Goal: Task Accomplishment & Management: Manage account settings

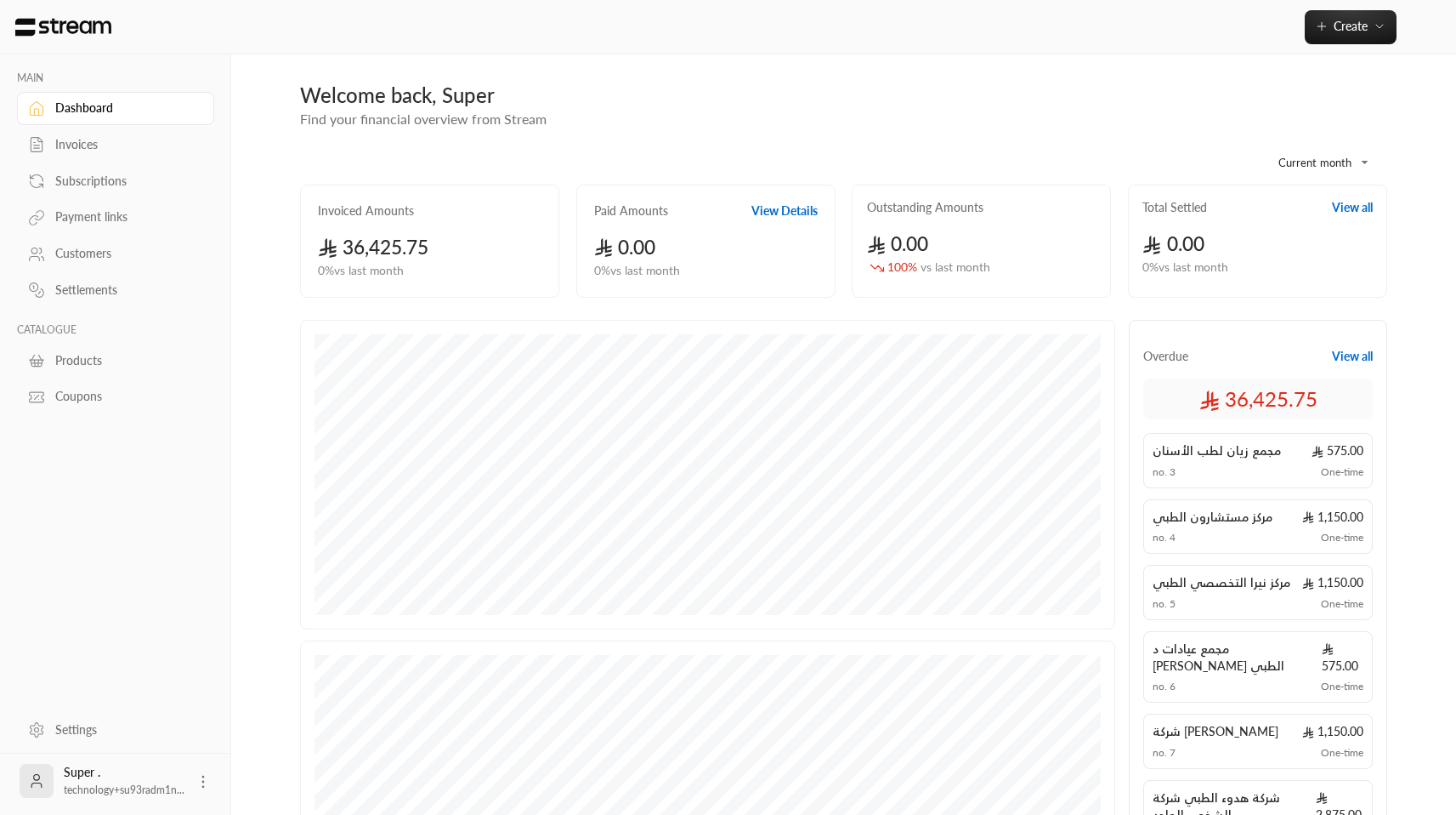
click at [76, 154] on link "Invoices" at bounding box center [116, 145] width 197 height 33
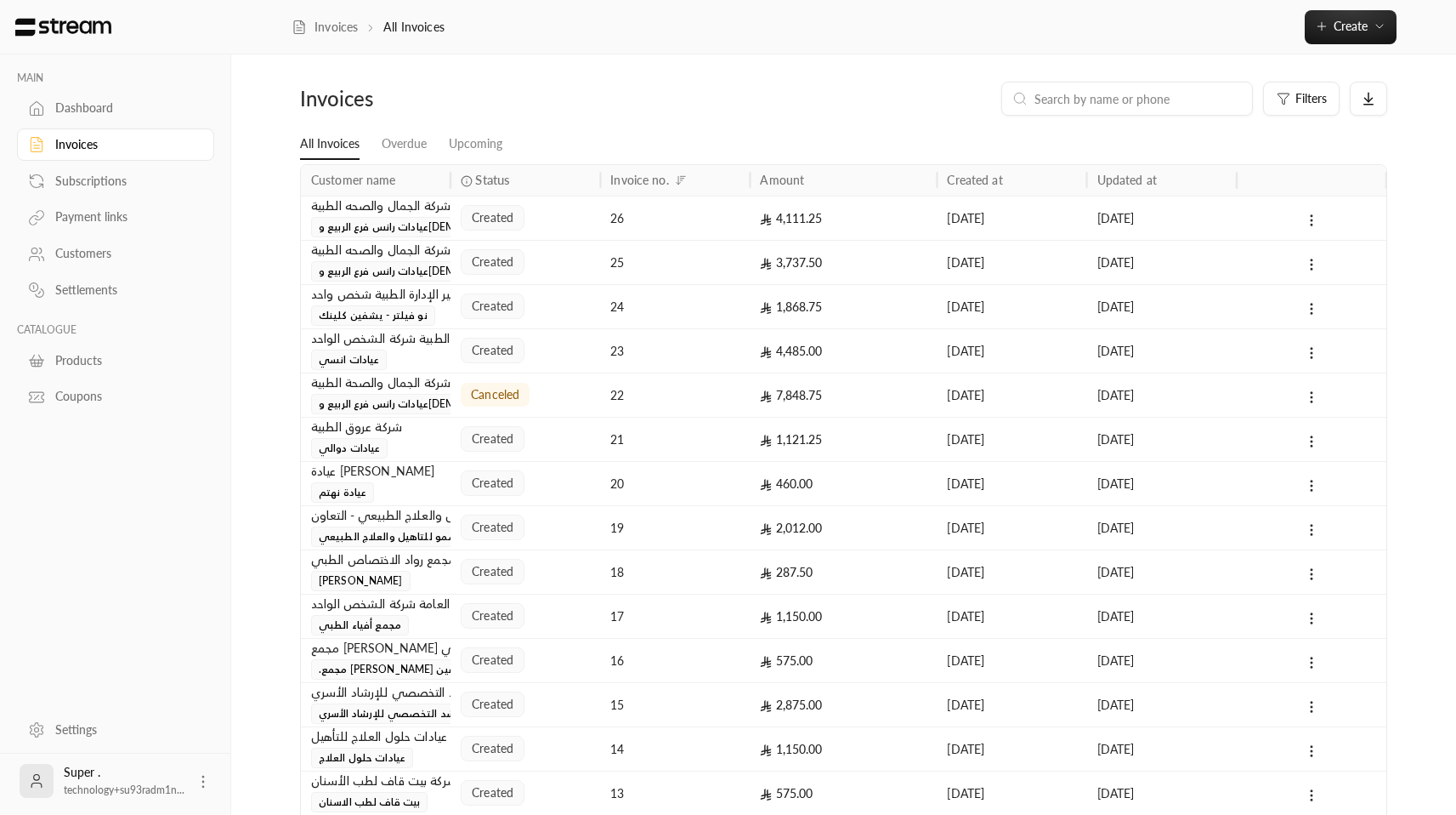
click at [556, 390] on div "canceled" at bounding box center [525, 395] width 129 height 44
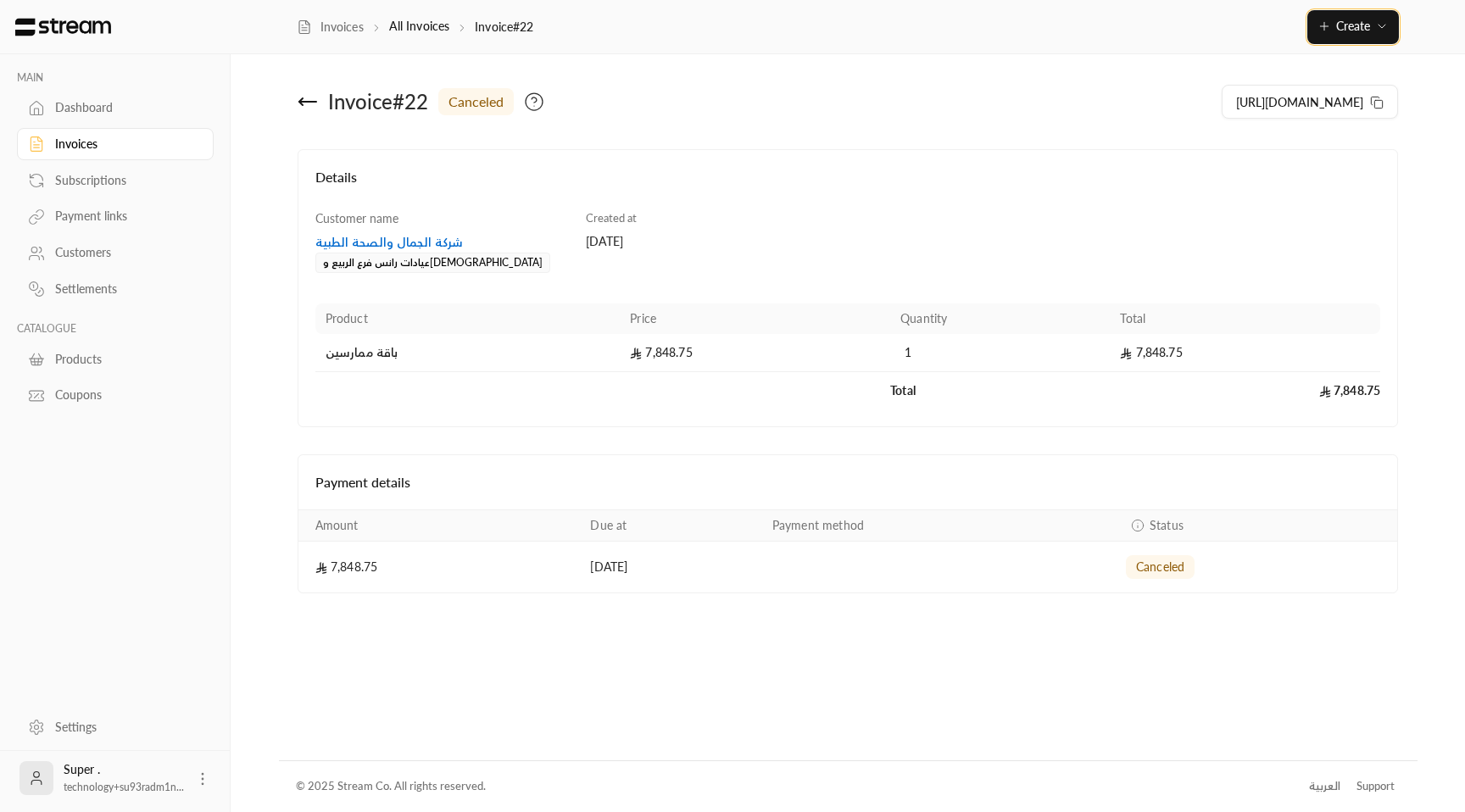
click at [1348, 12] on button "Create" at bounding box center [1352, 27] width 92 height 34
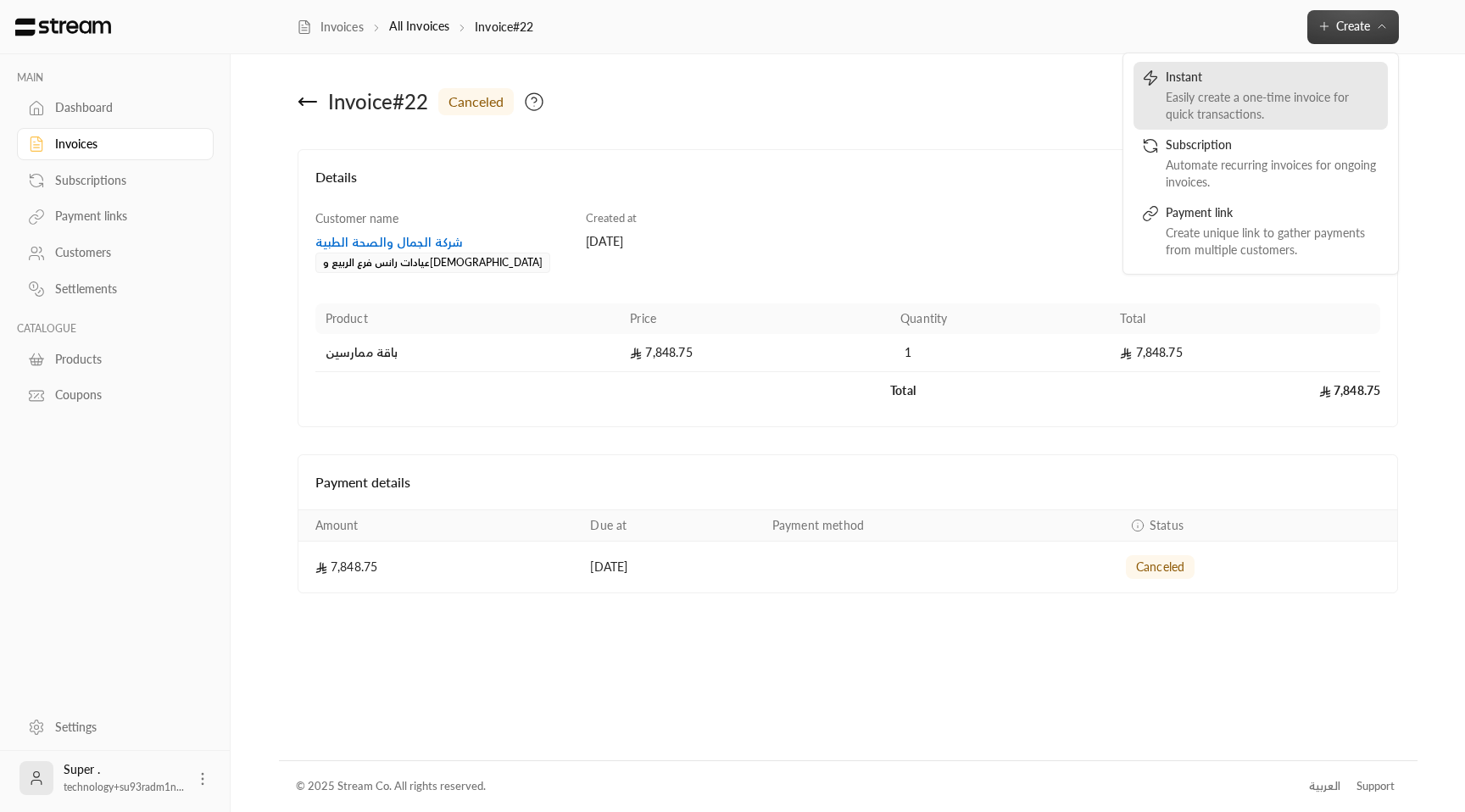
click at [1279, 79] on div "Instant" at bounding box center [1273, 79] width 214 height 21
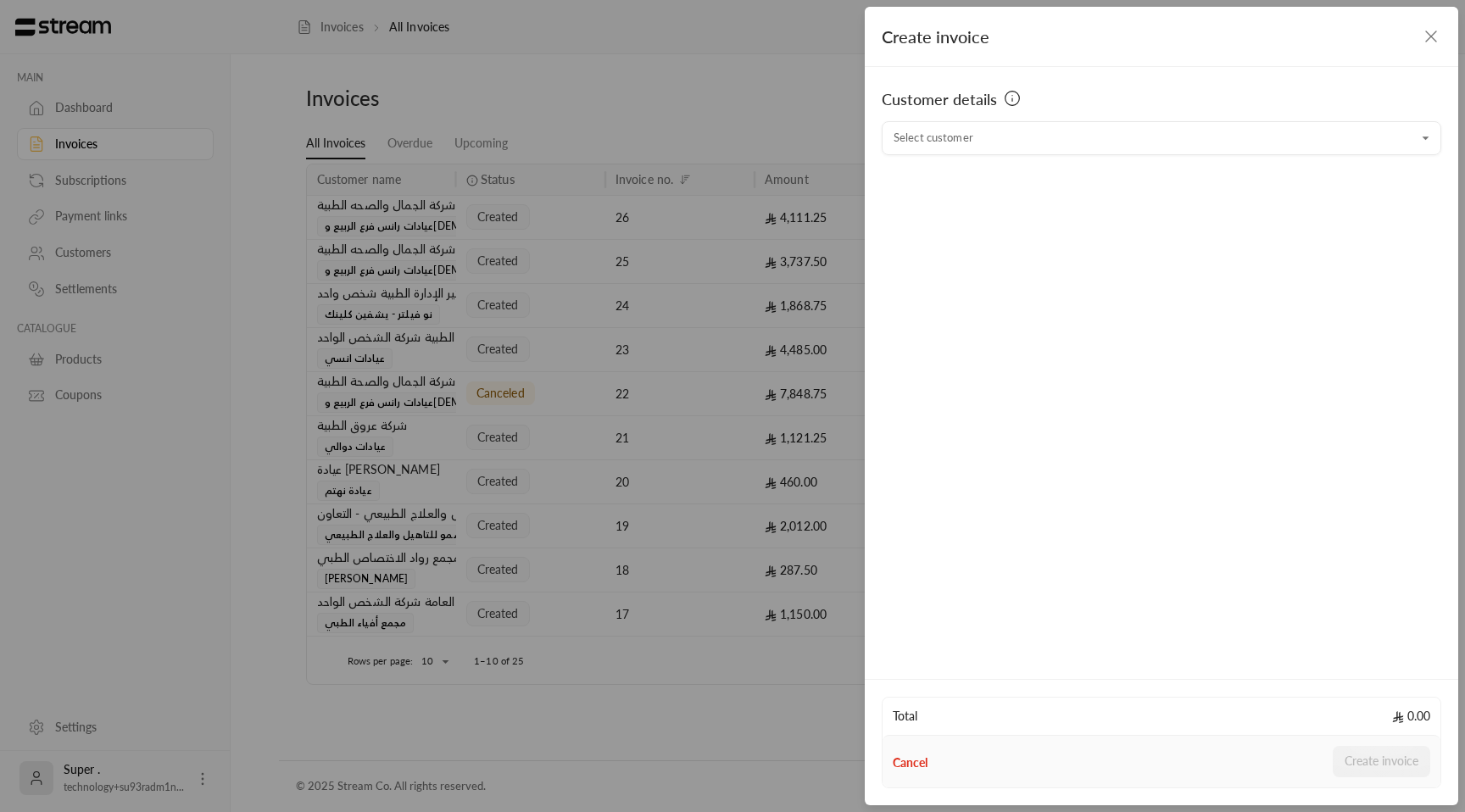
click at [1047, 120] on div "Customer details" at bounding box center [1161, 104] width 559 height 34
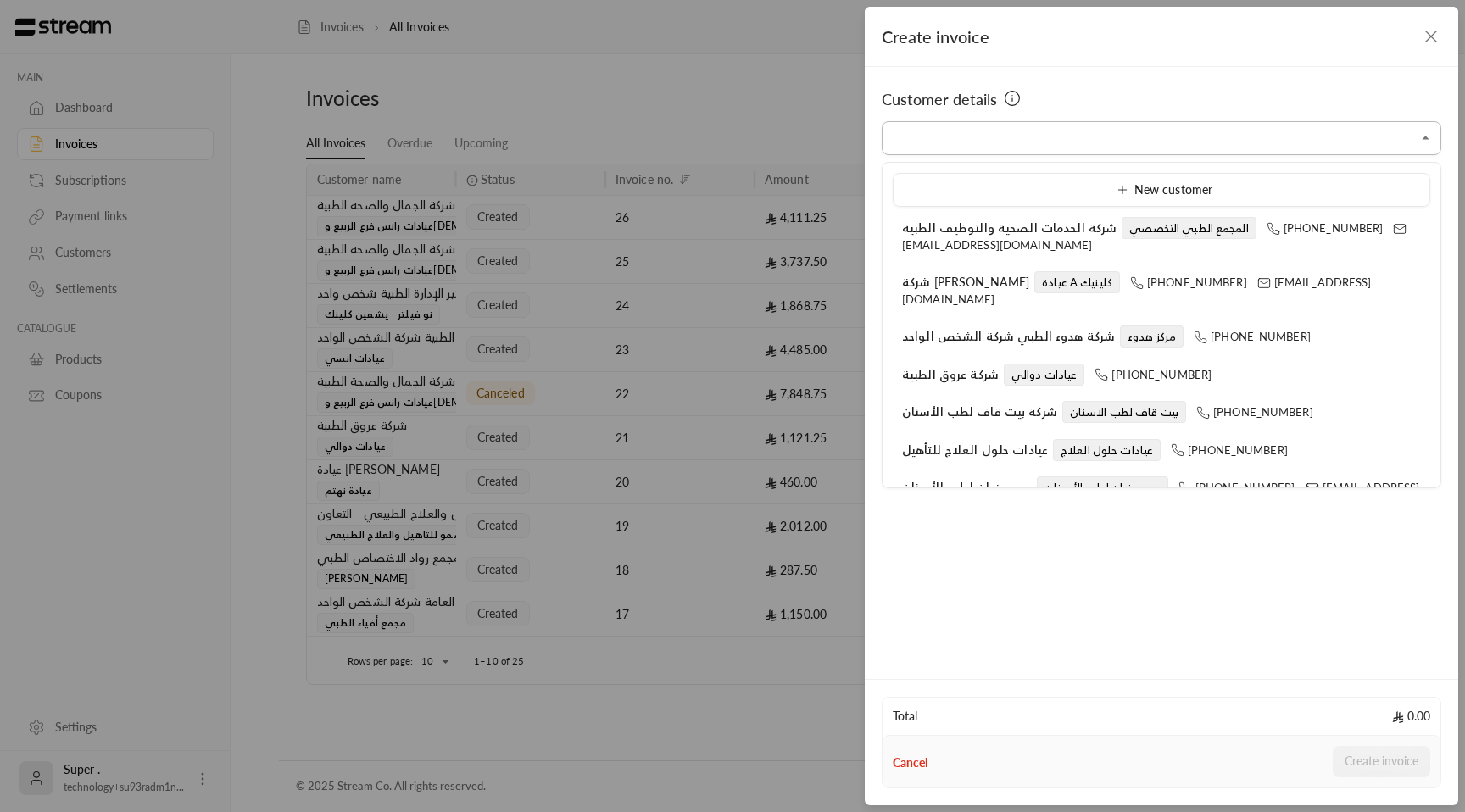
click at [1031, 138] on input "Select customer" at bounding box center [1161, 138] width 559 height 30
click at [1023, 239] on span "[EMAIL_ADDRESS][DOMAIN_NAME]" at bounding box center [1156, 237] width 508 height 31
type input "**********"
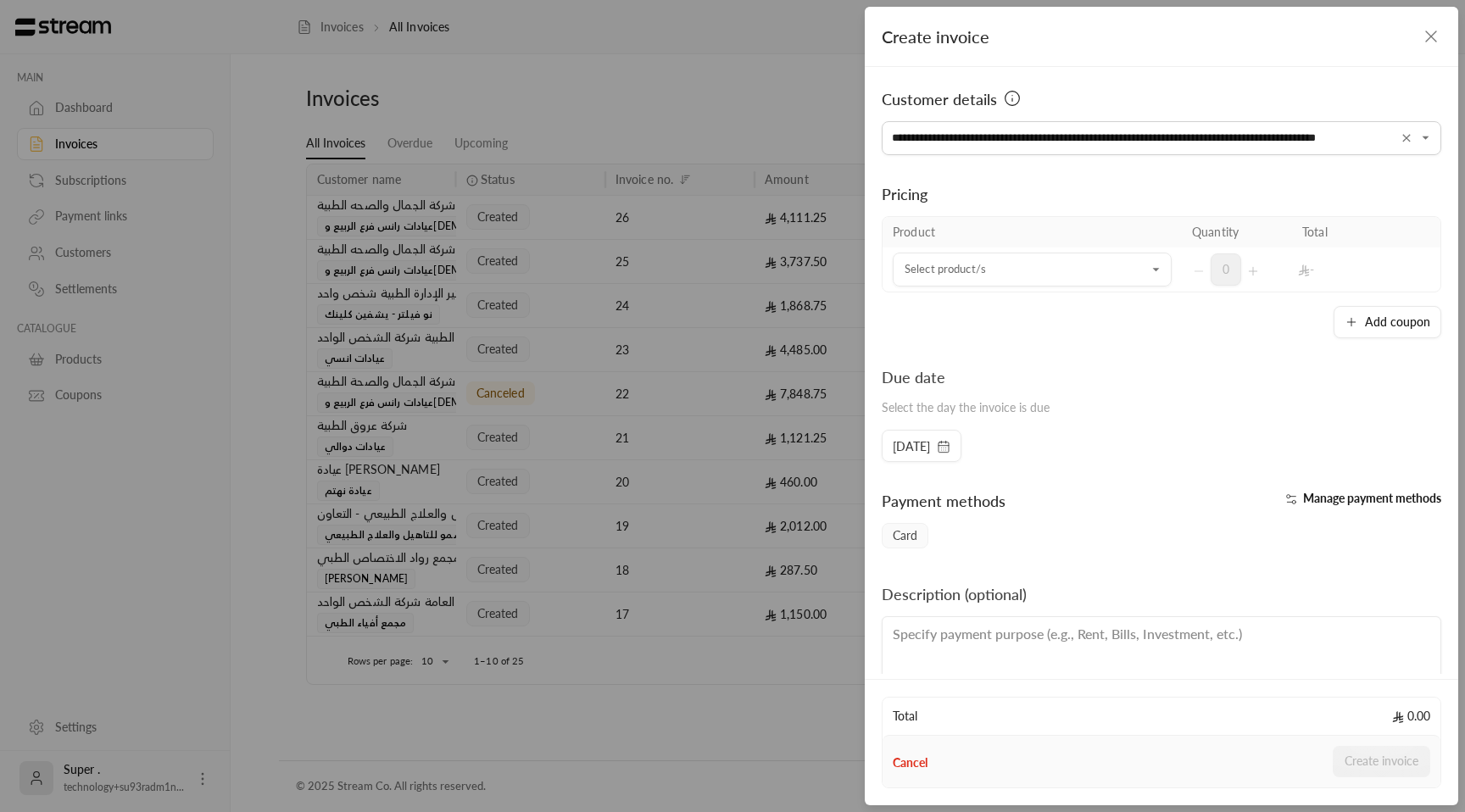
click at [930, 444] on span "[DATE]" at bounding box center [912, 446] width 38 height 17
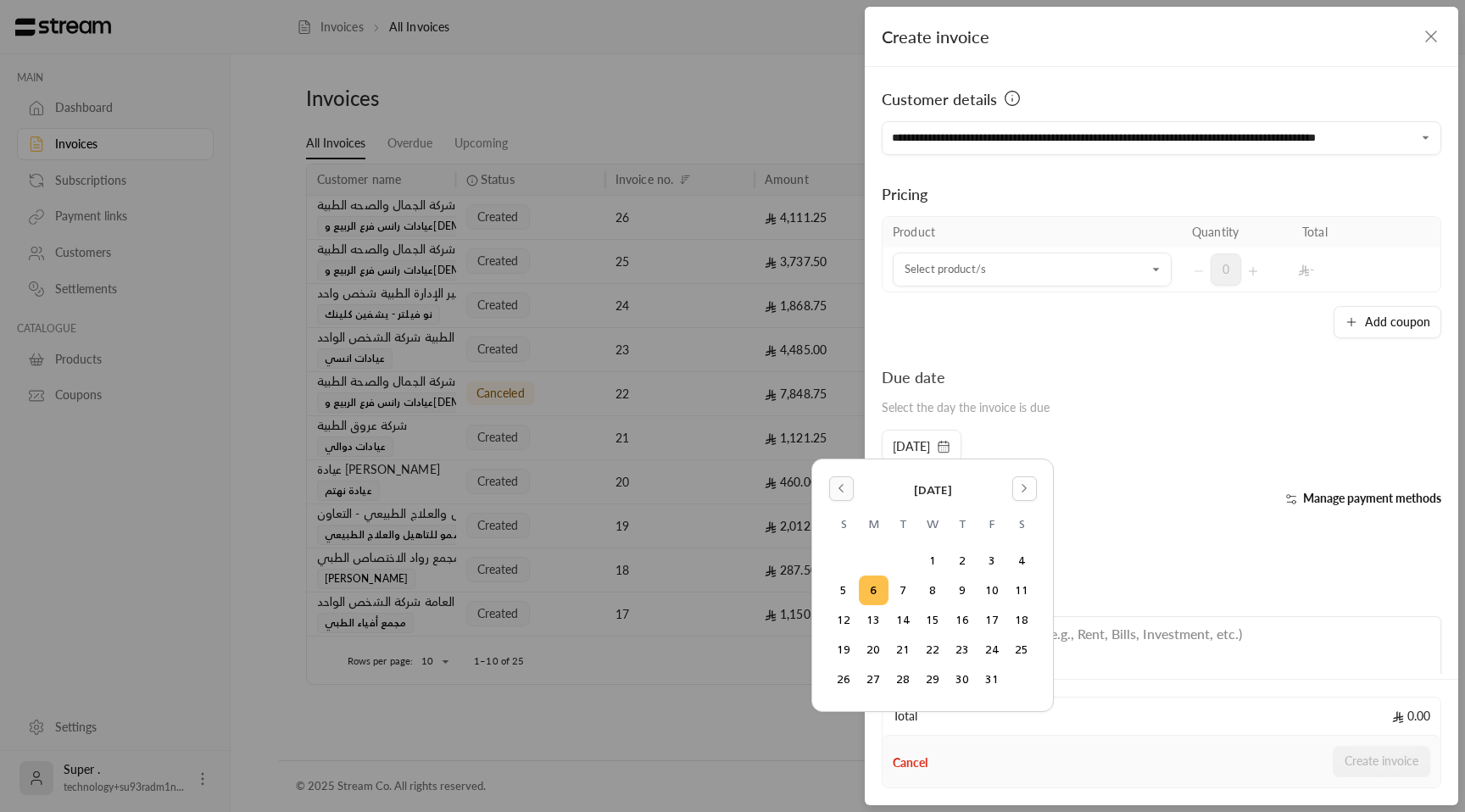
click at [845, 493] on icon "Go to the Previous Month" at bounding box center [841, 488] width 12 height 12
click at [875, 558] on button "1" at bounding box center [873, 560] width 28 height 28
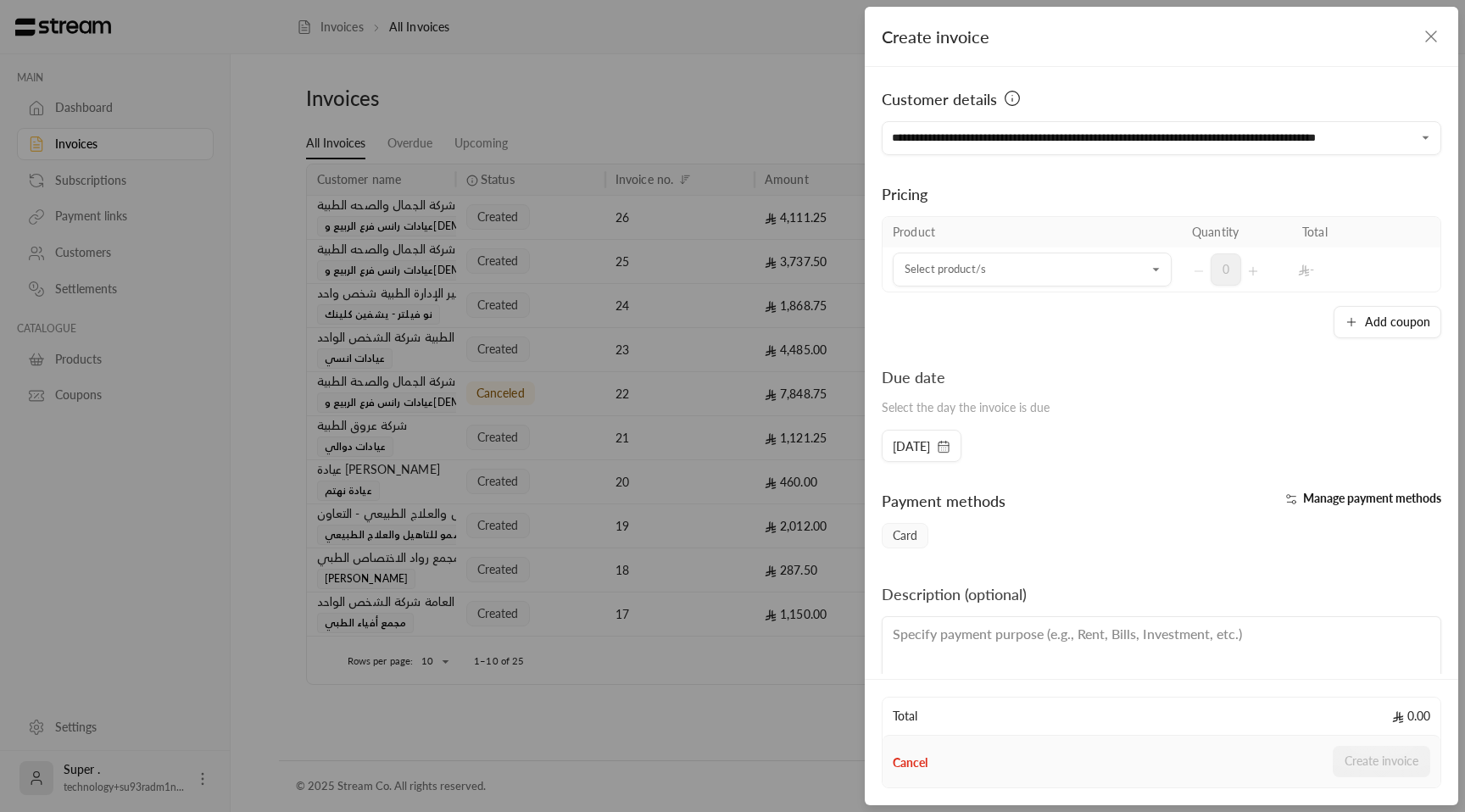
click at [1430, 36] on icon "button" at bounding box center [1431, 37] width 10 height 10
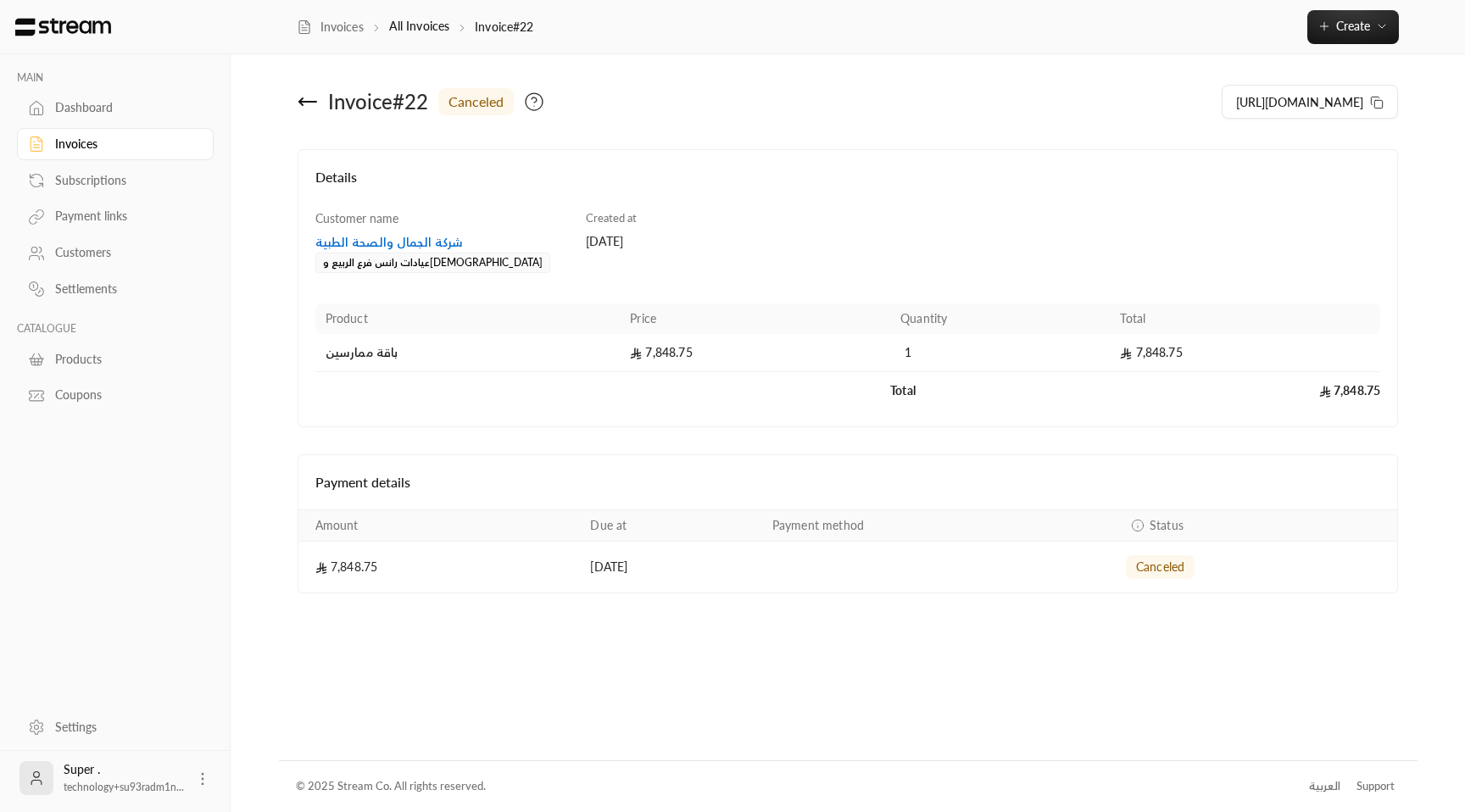
click at [309, 103] on icon at bounding box center [308, 102] width 21 height 21
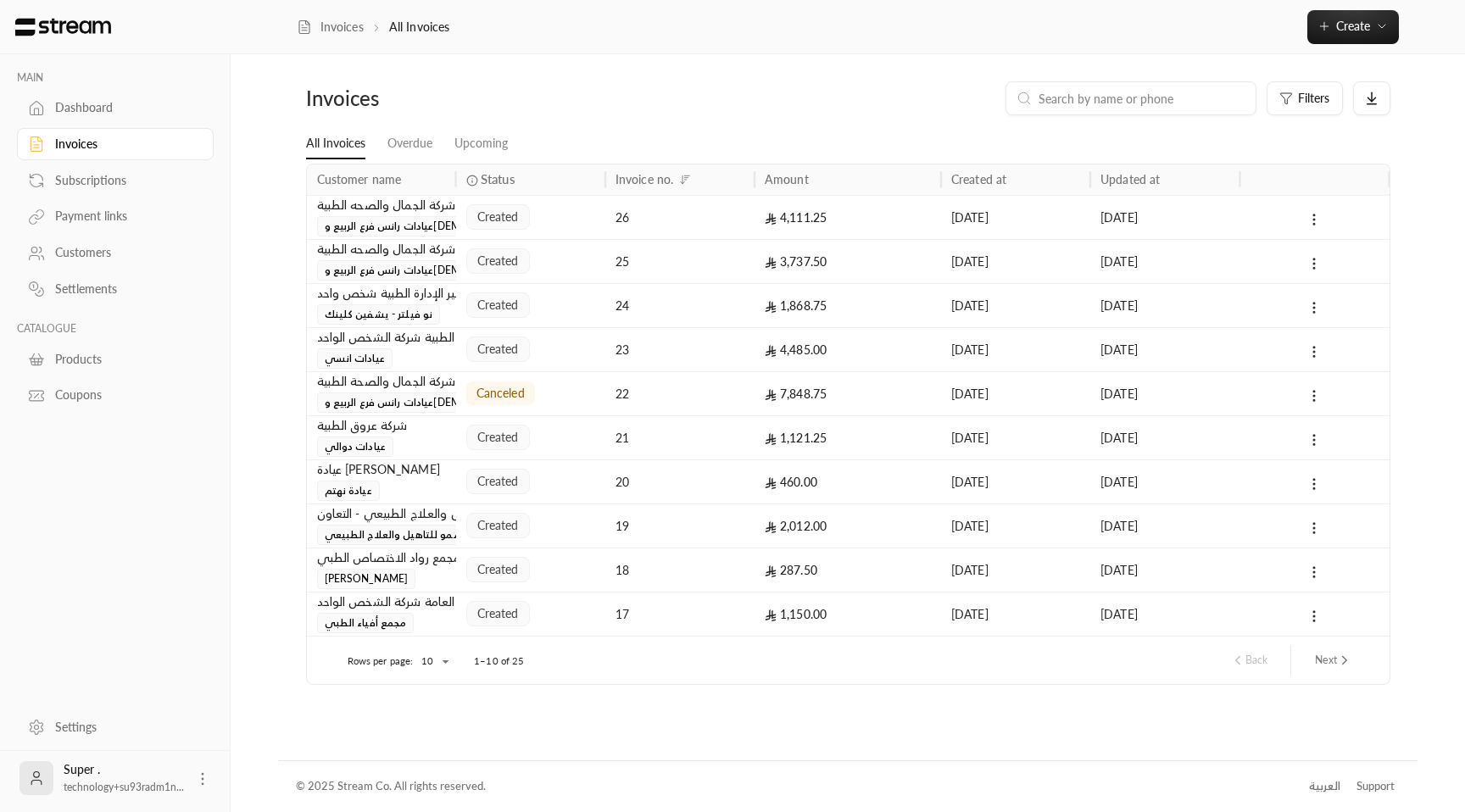
click at [422, 391] on div "شركة الجمال والصحة الطبية عيادات رانس فرع الربيع والمحمدية" at bounding box center [381, 392] width 129 height 41
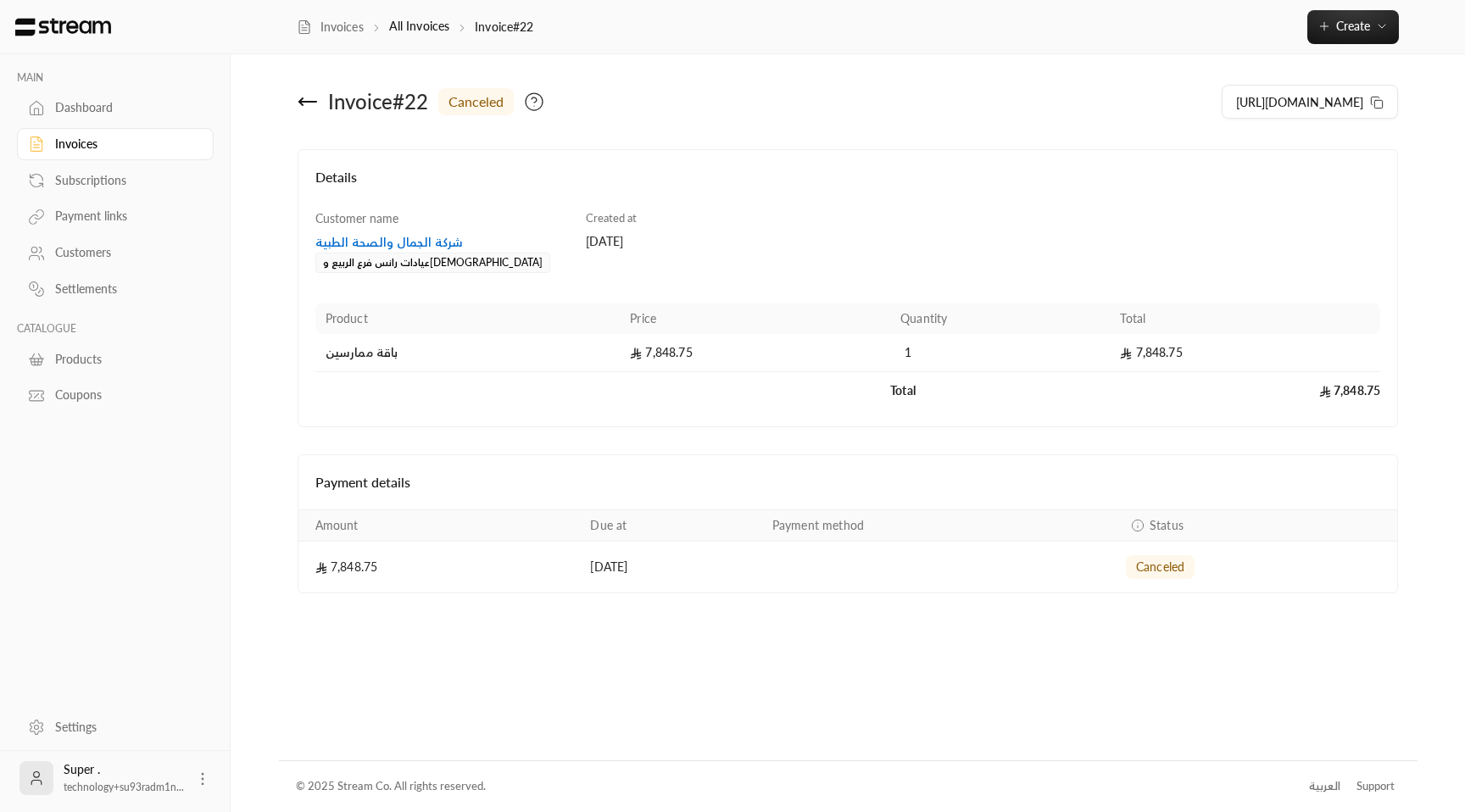
click at [379, 239] on div "شركة الجمال والصحة الطبية" at bounding box center [442, 243] width 254 height 17
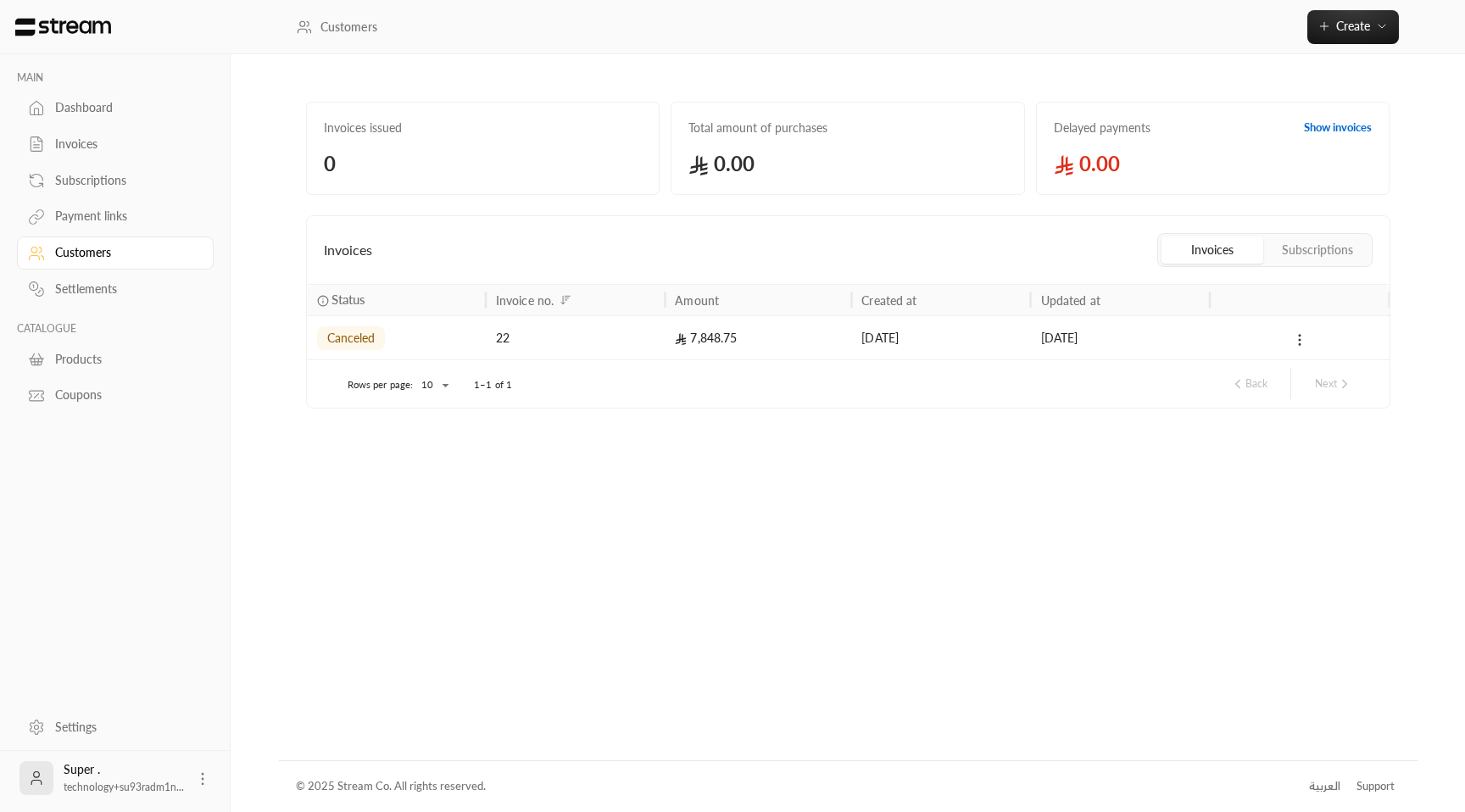
click at [1298, 338] on circle at bounding box center [1299, 339] width 2 height 2
click at [1074, 434] on div at bounding box center [732, 406] width 1465 height 812
click at [102, 249] on div "Customers" at bounding box center [123, 252] width 138 height 17
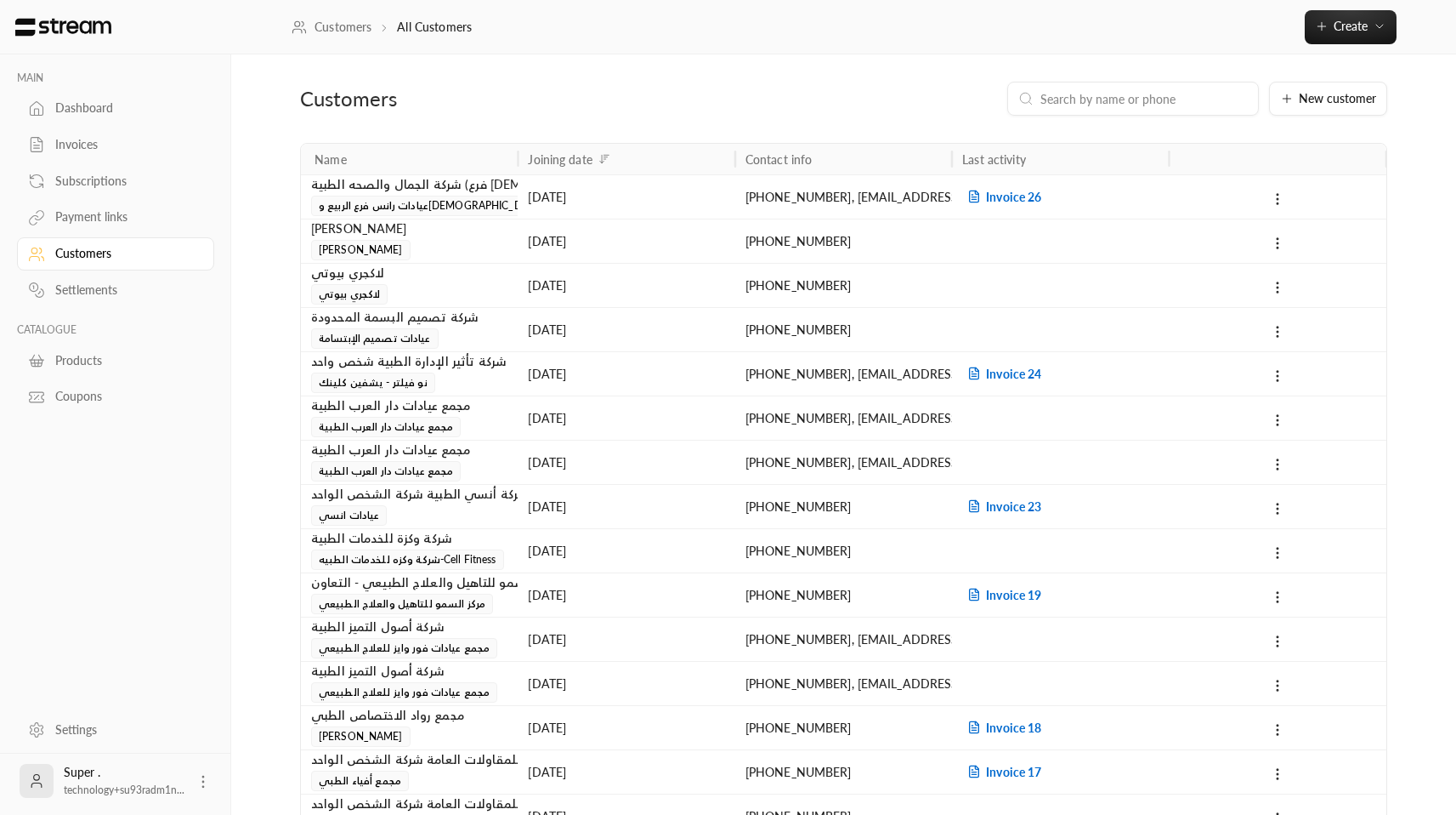
click at [1177, 94] on input at bounding box center [1144, 99] width 208 height 19
paste input "1189"
type input "1189"
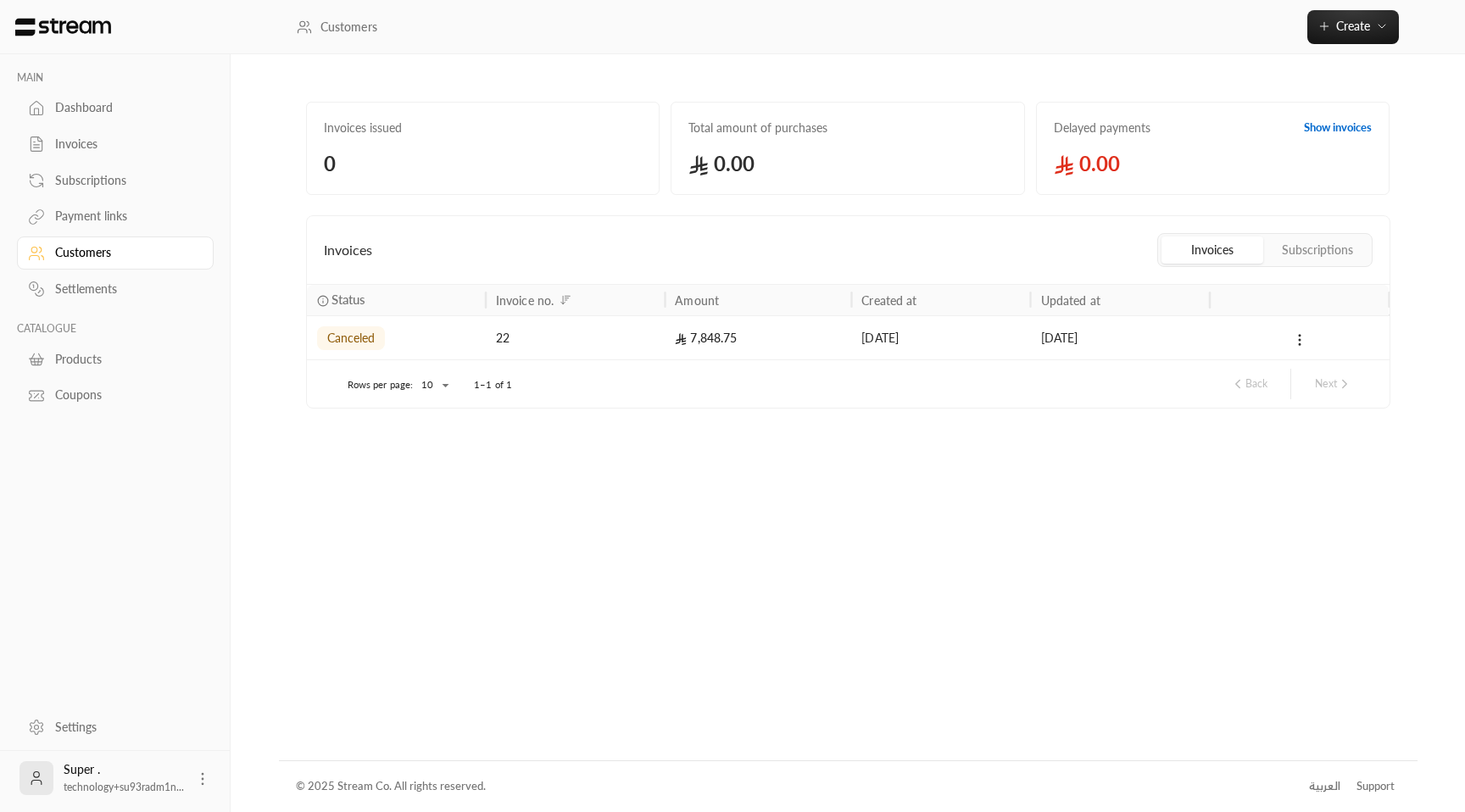
click at [106, 265] on link "Customers" at bounding box center [115, 253] width 197 height 33
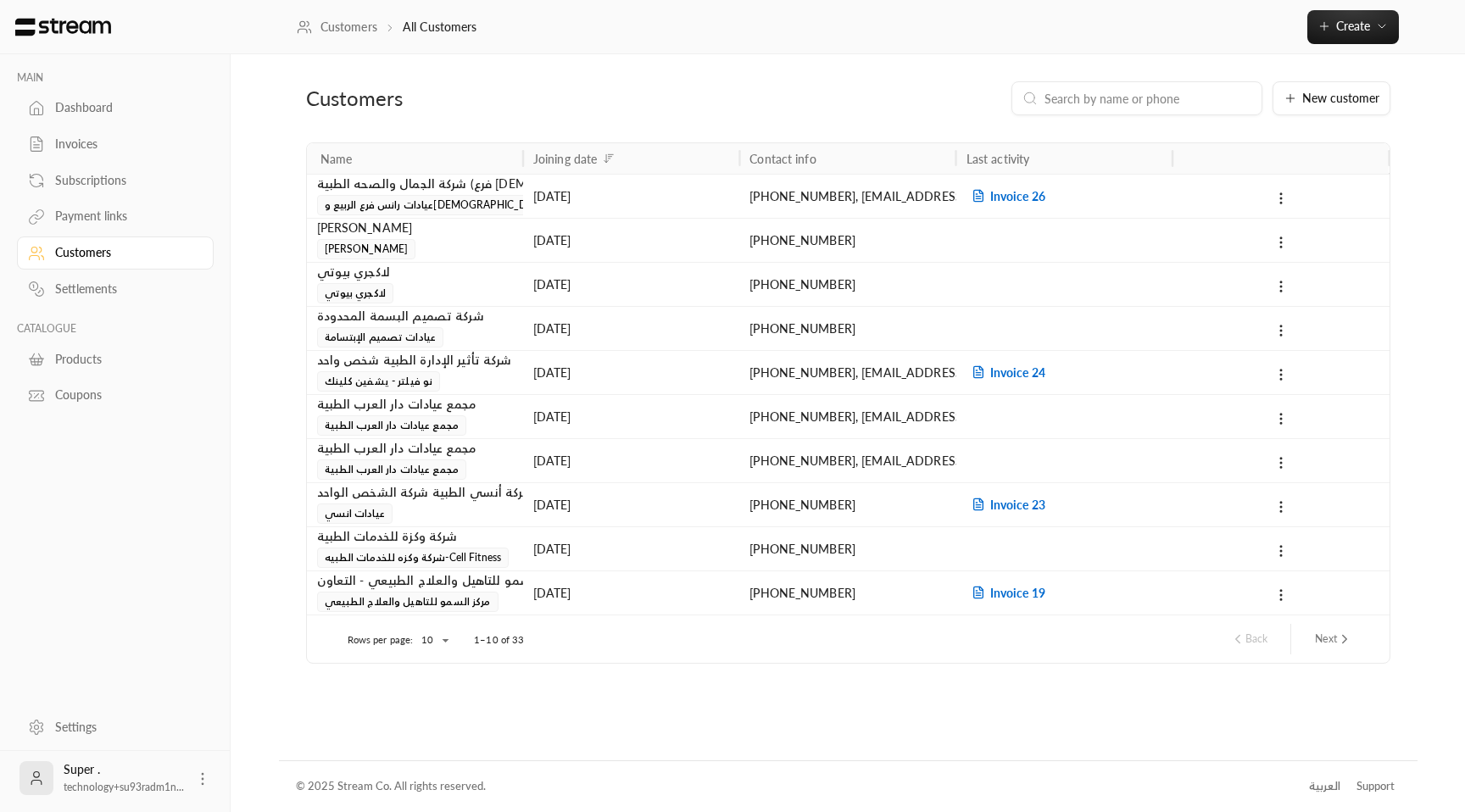
click at [627, 199] on div "[DATE]" at bounding box center [630, 196] width 196 height 44
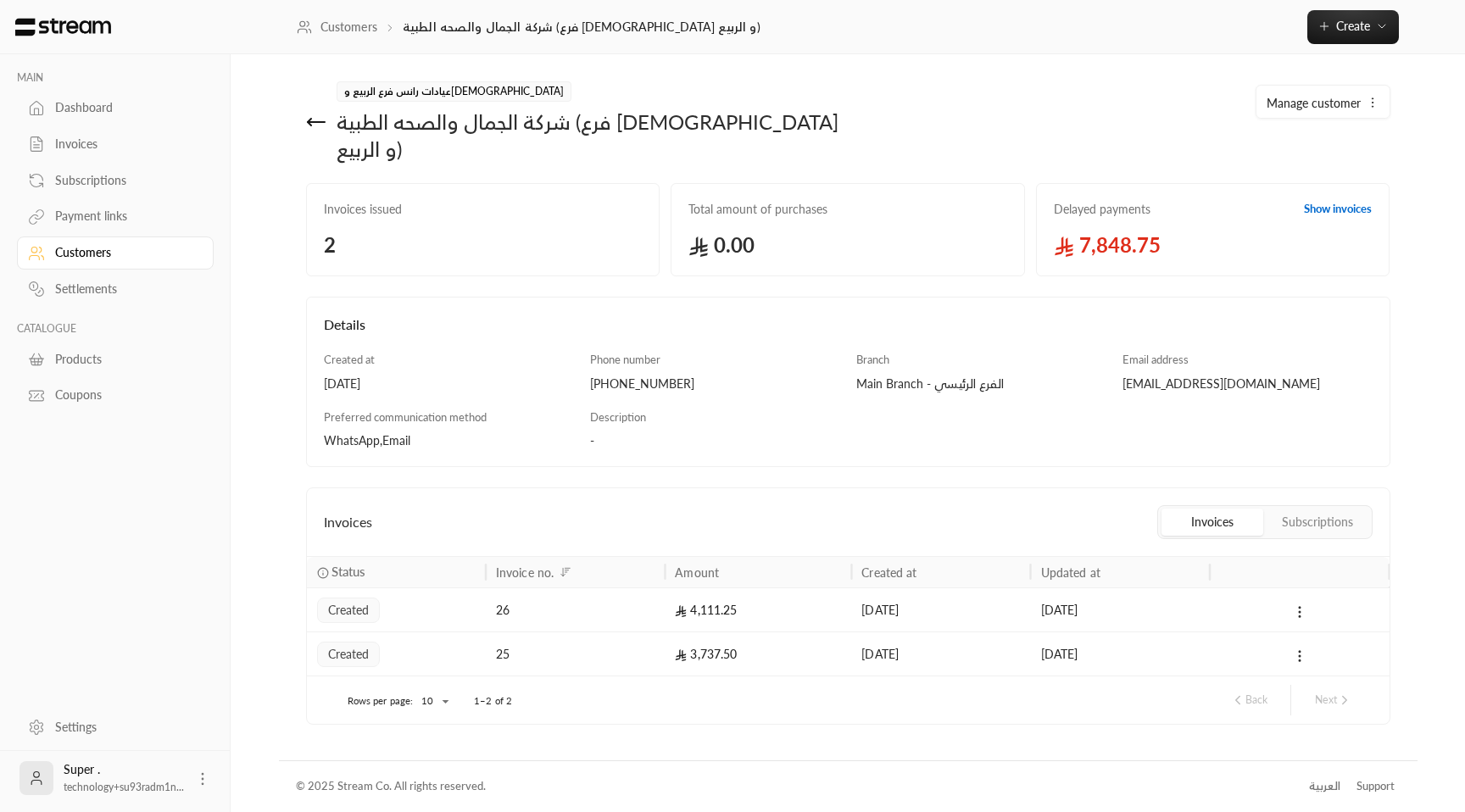
click at [312, 112] on icon at bounding box center [316, 122] width 21 height 21
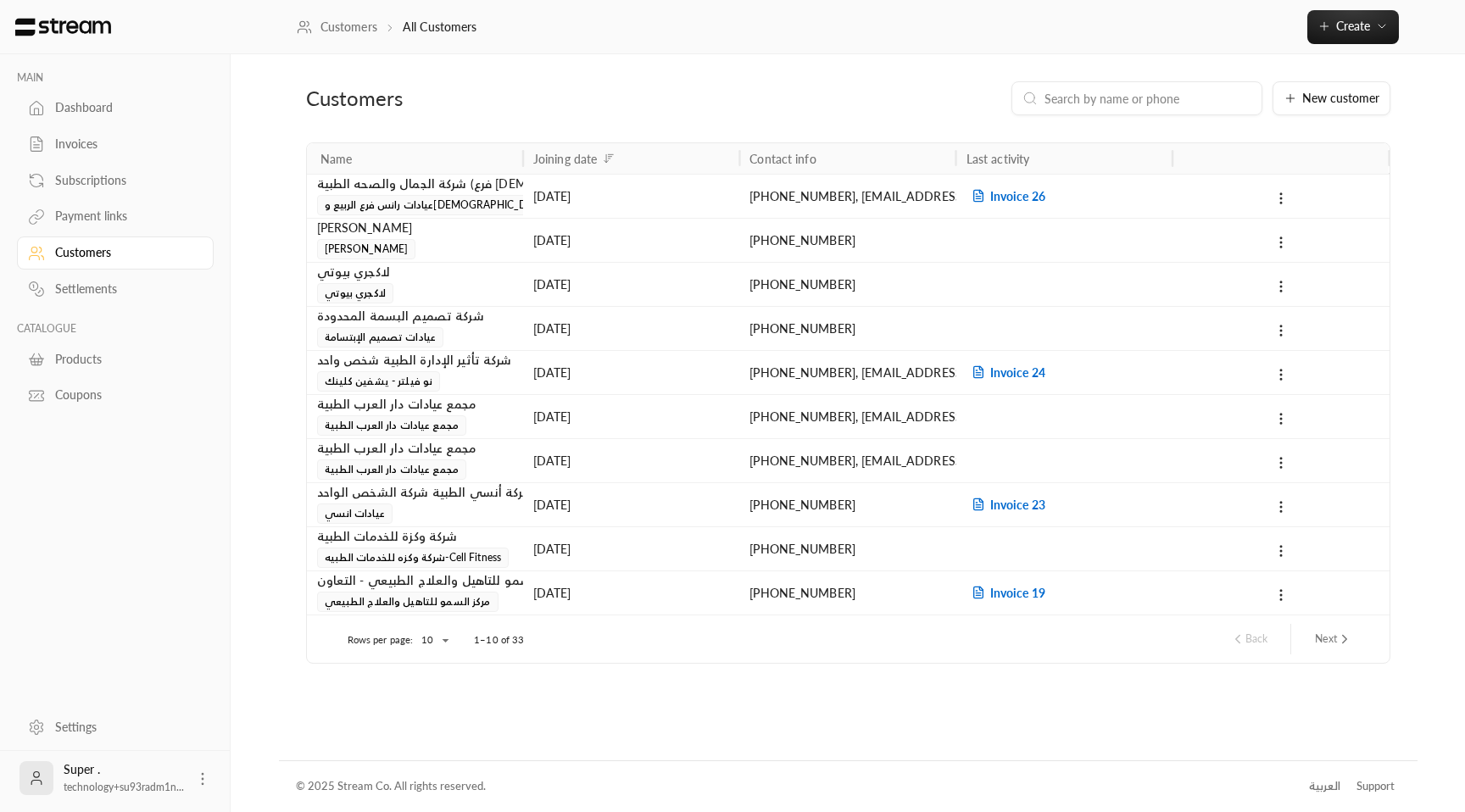
click at [380, 245] on div "جي سكوير [PERSON_NAME]" at bounding box center [415, 239] width 196 height 41
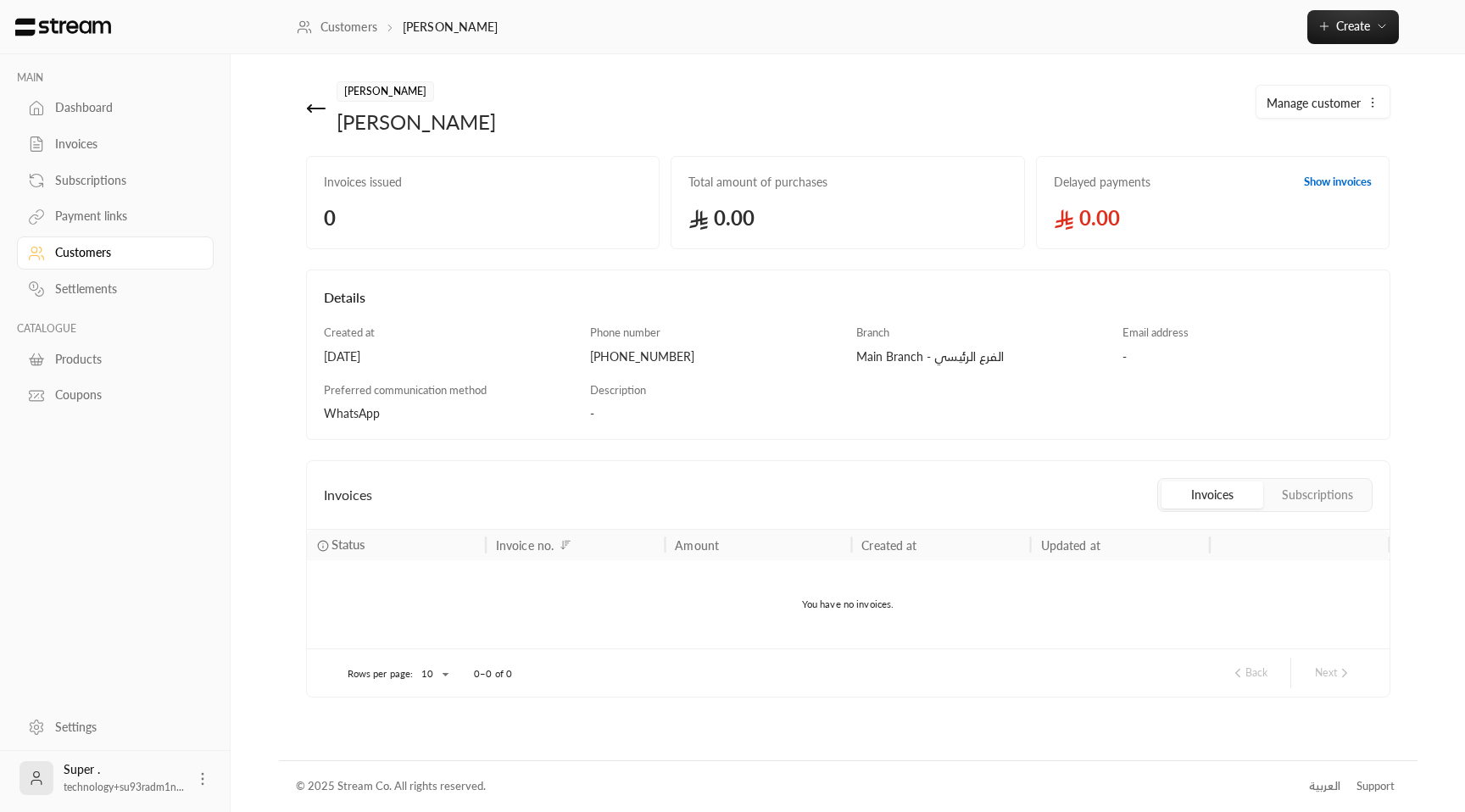
click at [83, 156] on link "Invoices" at bounding box center [115, 144] width 197 height 33
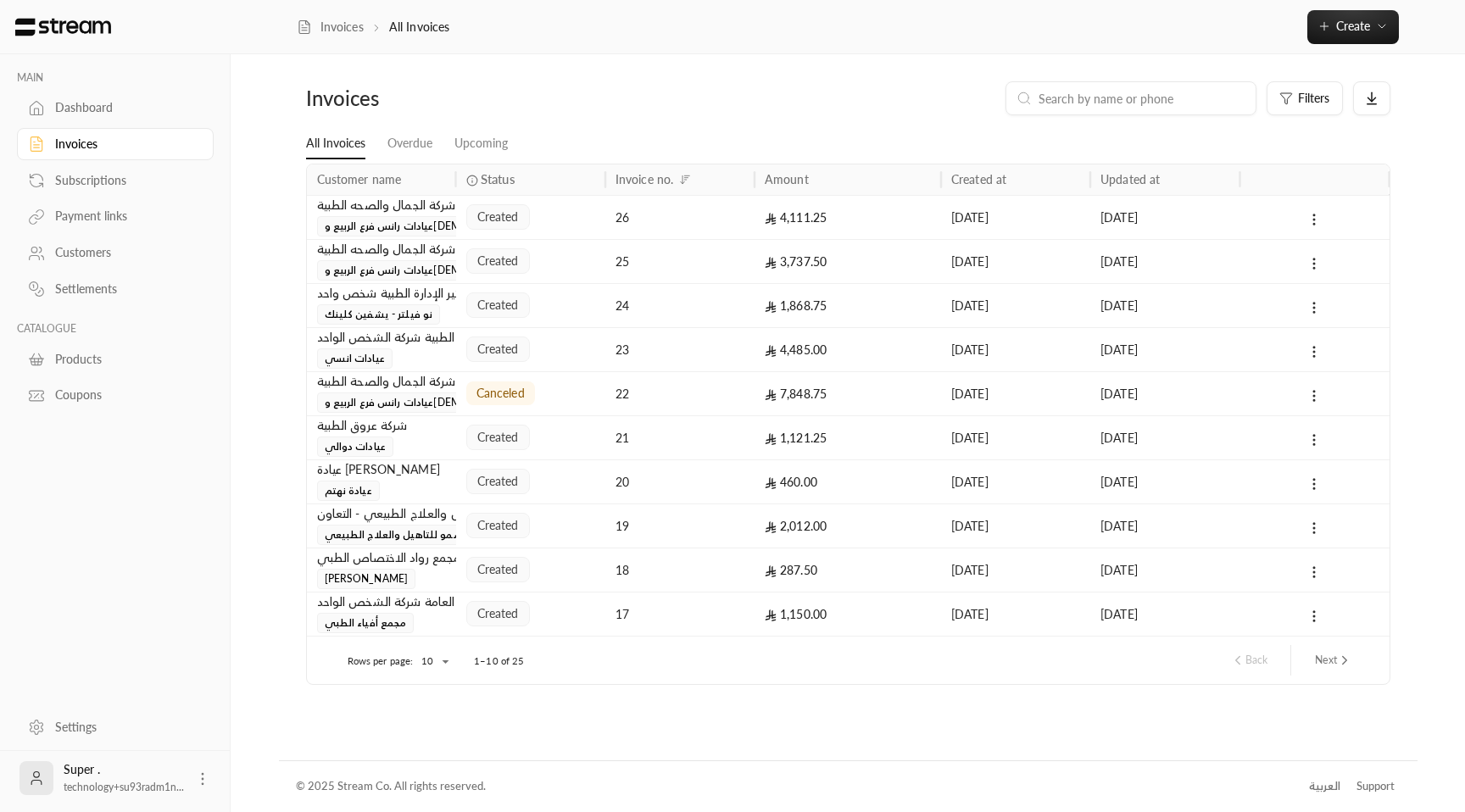
click at [509, 220] on span "created" at bounding box center [498, 217] width 42 height 17
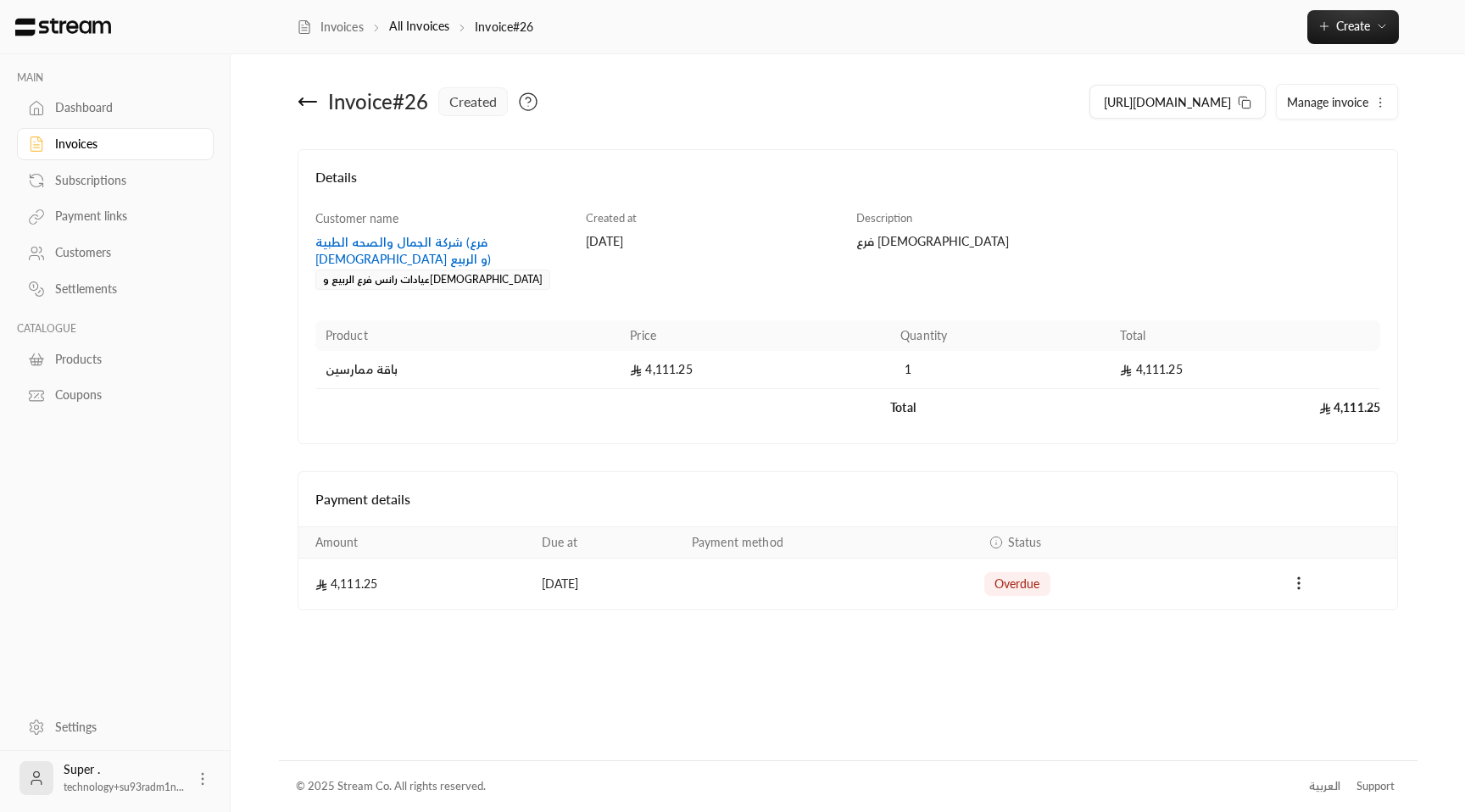
click at [432, 237] on div "شركة الجمال والصحه الطبية (فرع [DEMOGRAPHIC_DATA] و الربيع)" at bounding box center [442, 251] width 254 height 34
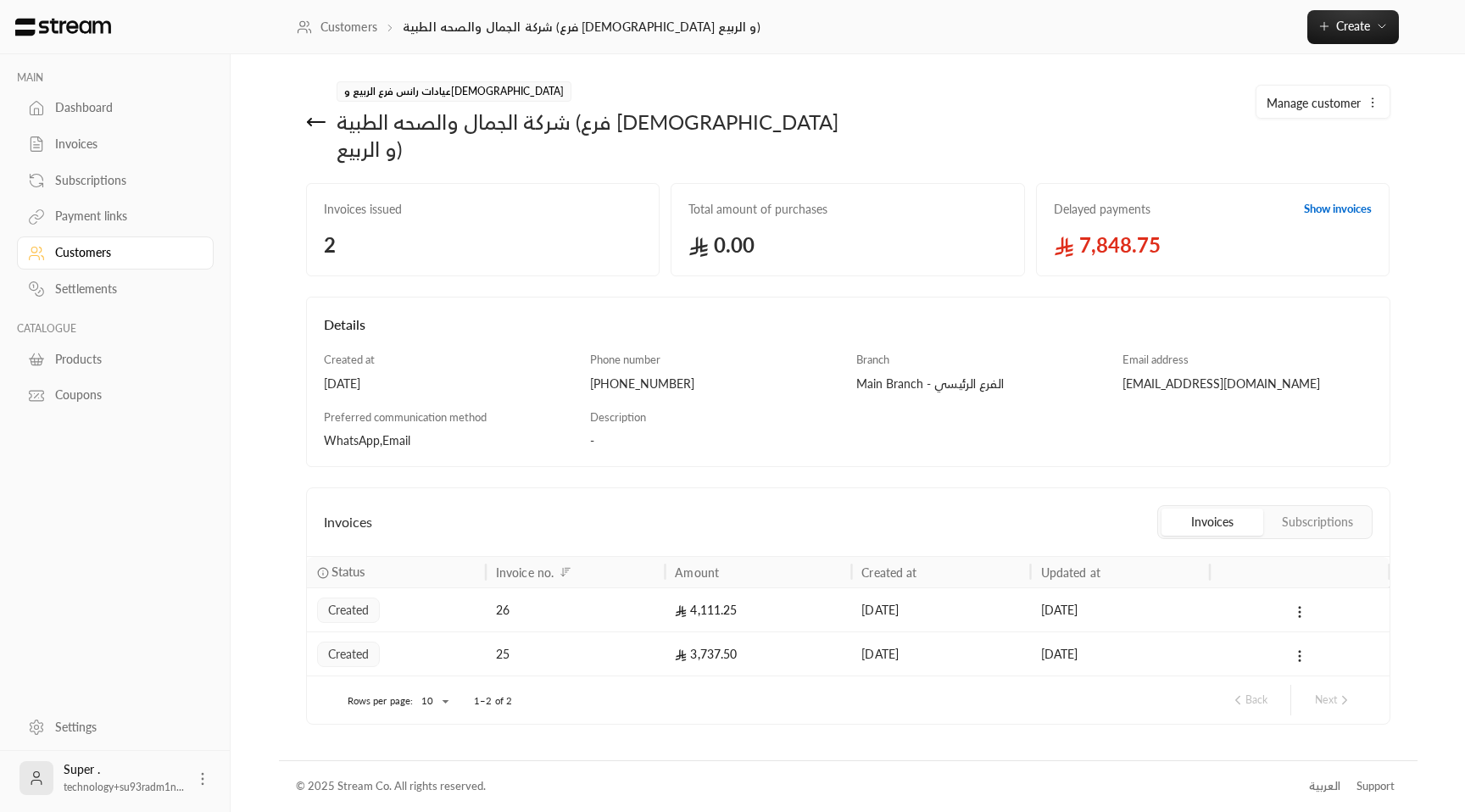
click at [1319, 101] on span "Manage customer" at bounding box center [1314, 103] width 94 height 18
click at [1291, 159] on link "Edit" at bounding box center [1320, 153] width 105 height 31
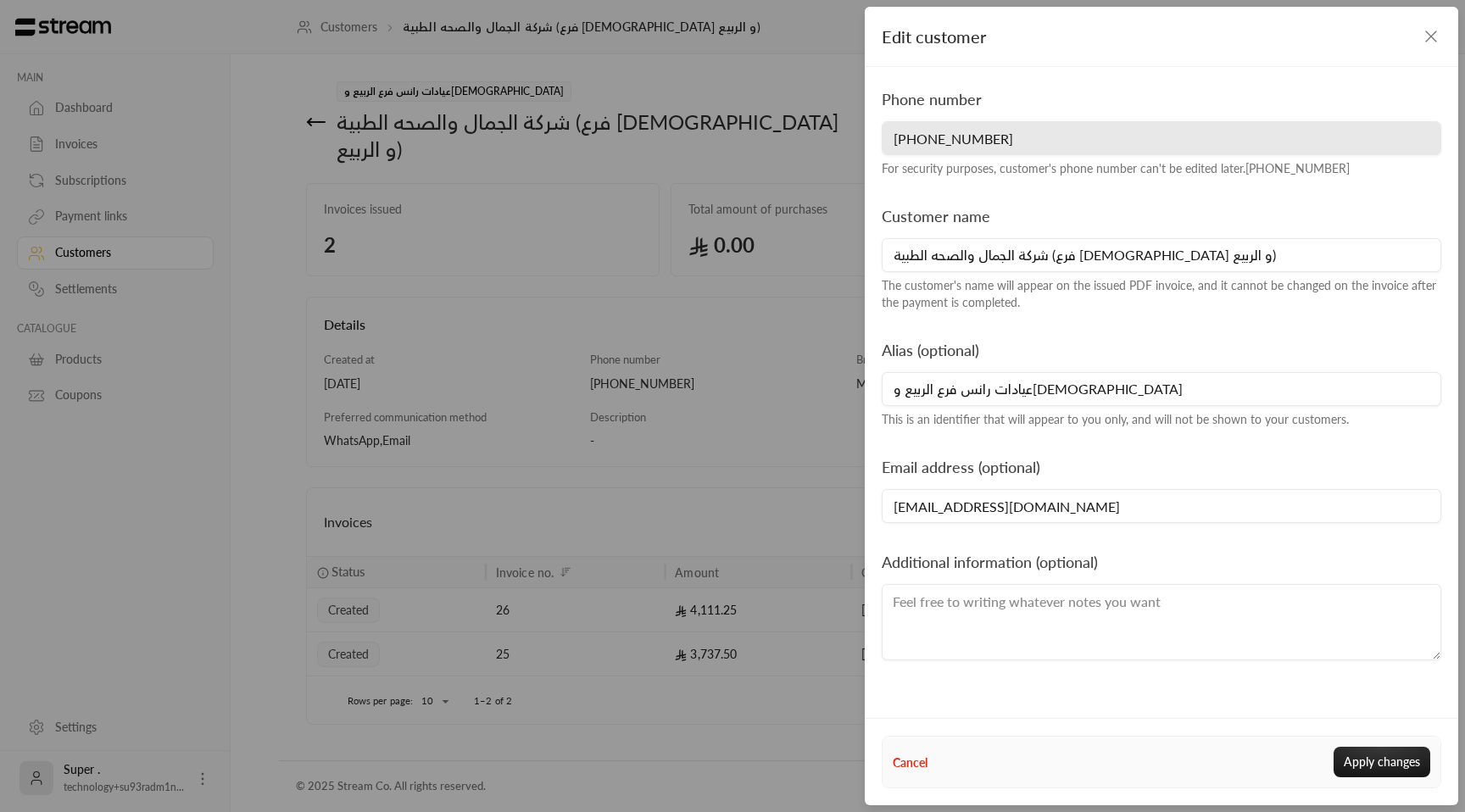
click at [907, 767] on button "Cancel" at bounding box center [910, 762] width 35 height 18
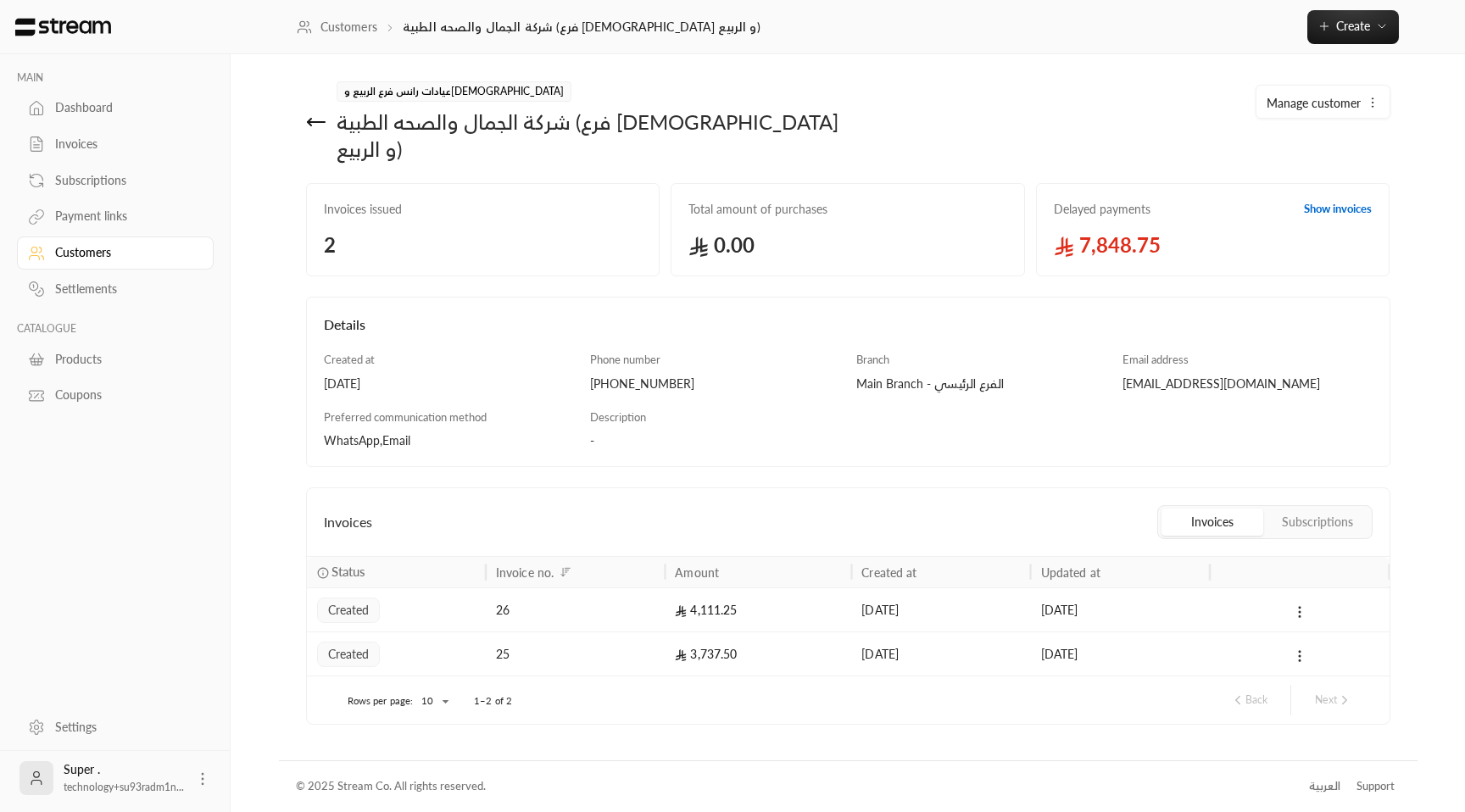
click at [81, 145] on div "Invoices" at bounding box center [123, 144] width 138 height 17
